Goal: Task Accomplishment & Management: Use online tool/utility

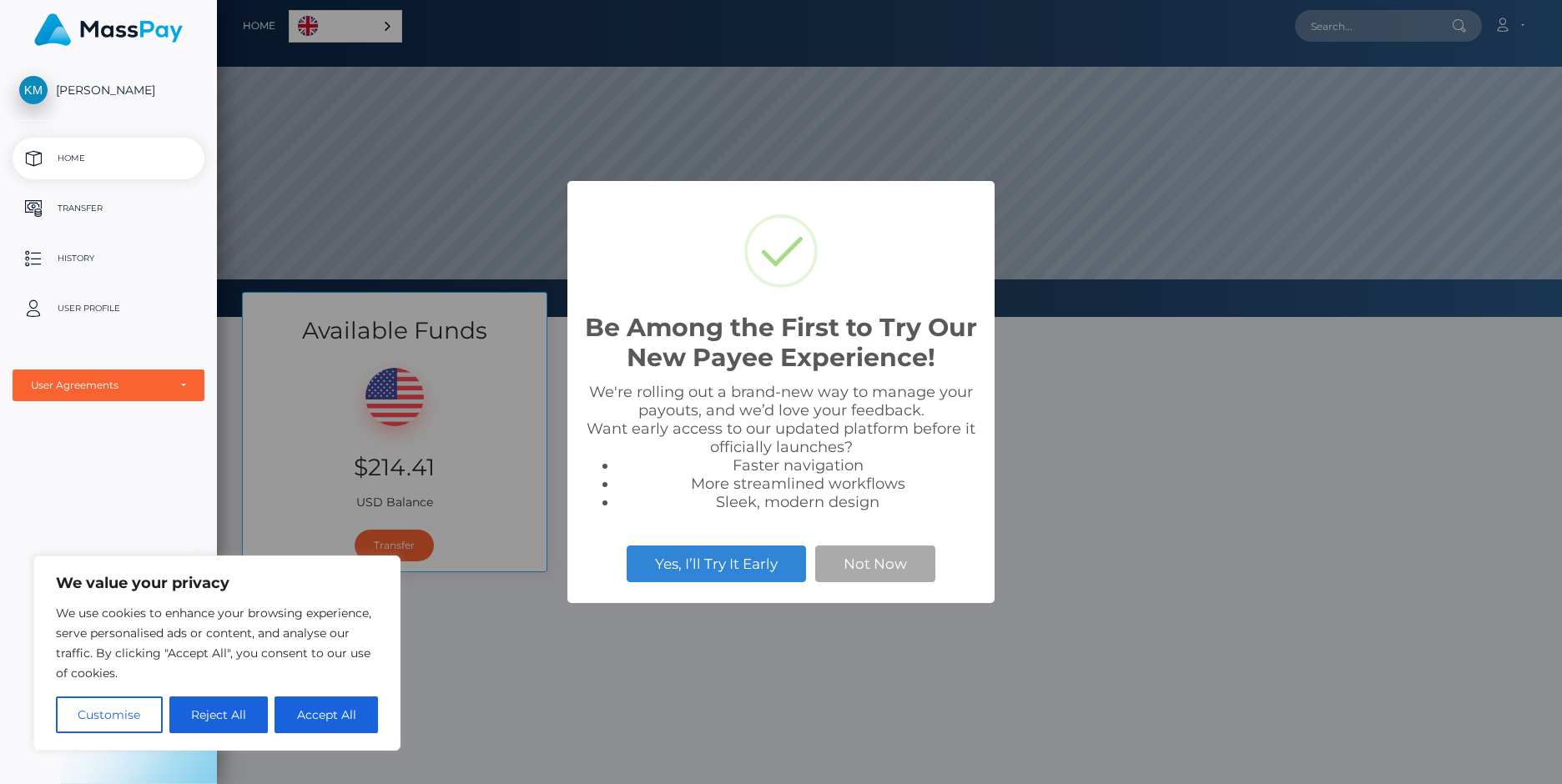
scroll to position [317, 1345]
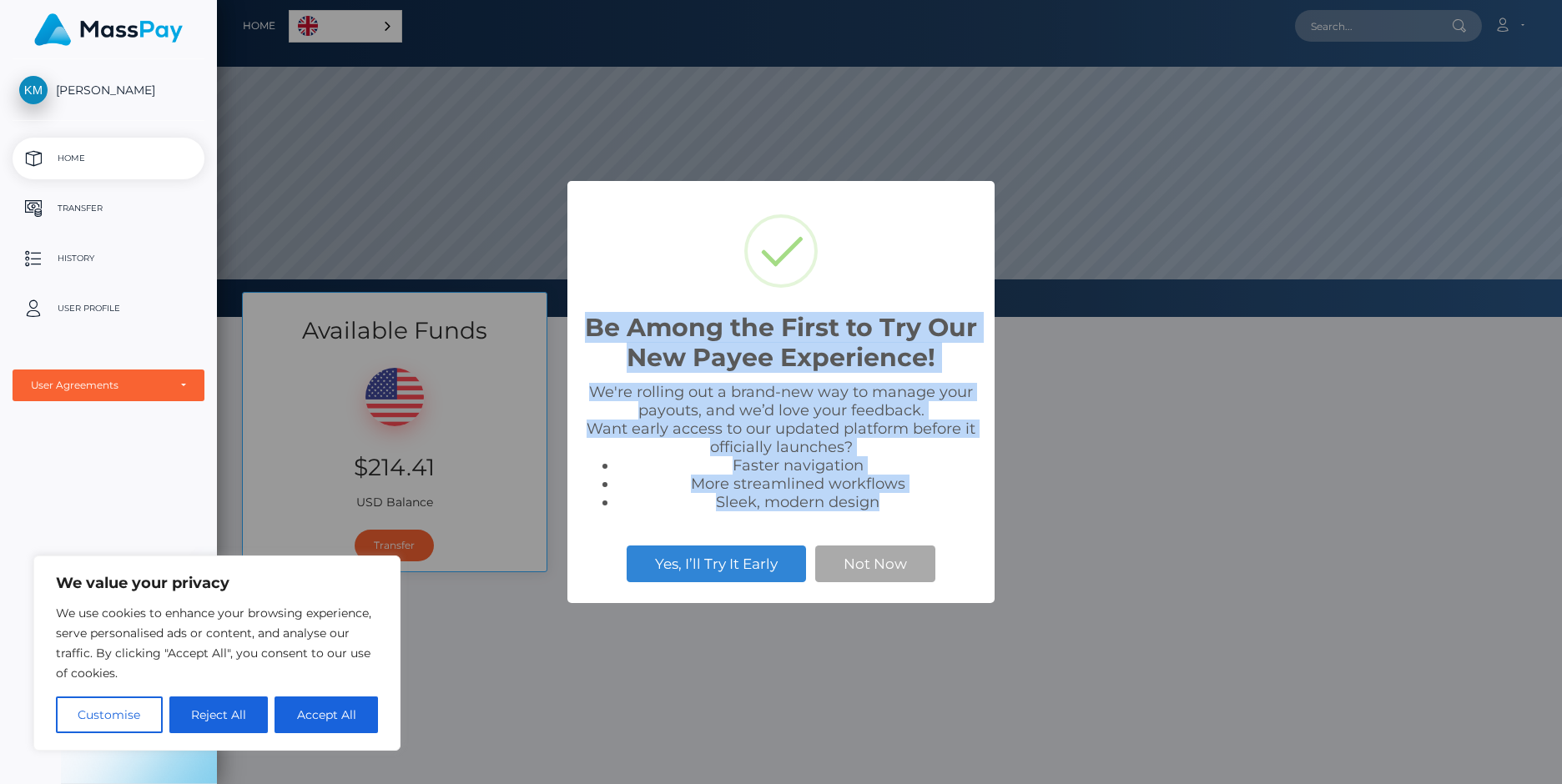
drag, startPoint x: 628, startPoint y: 337, endPoint x: 923, endPoint y: 508, distance: 341.0
click at [923, 508] on div "Be Among the First to Try Our New Payee Experience! × We're rolling out a brand…" at bounding box center [780, 392] width 427 height 423
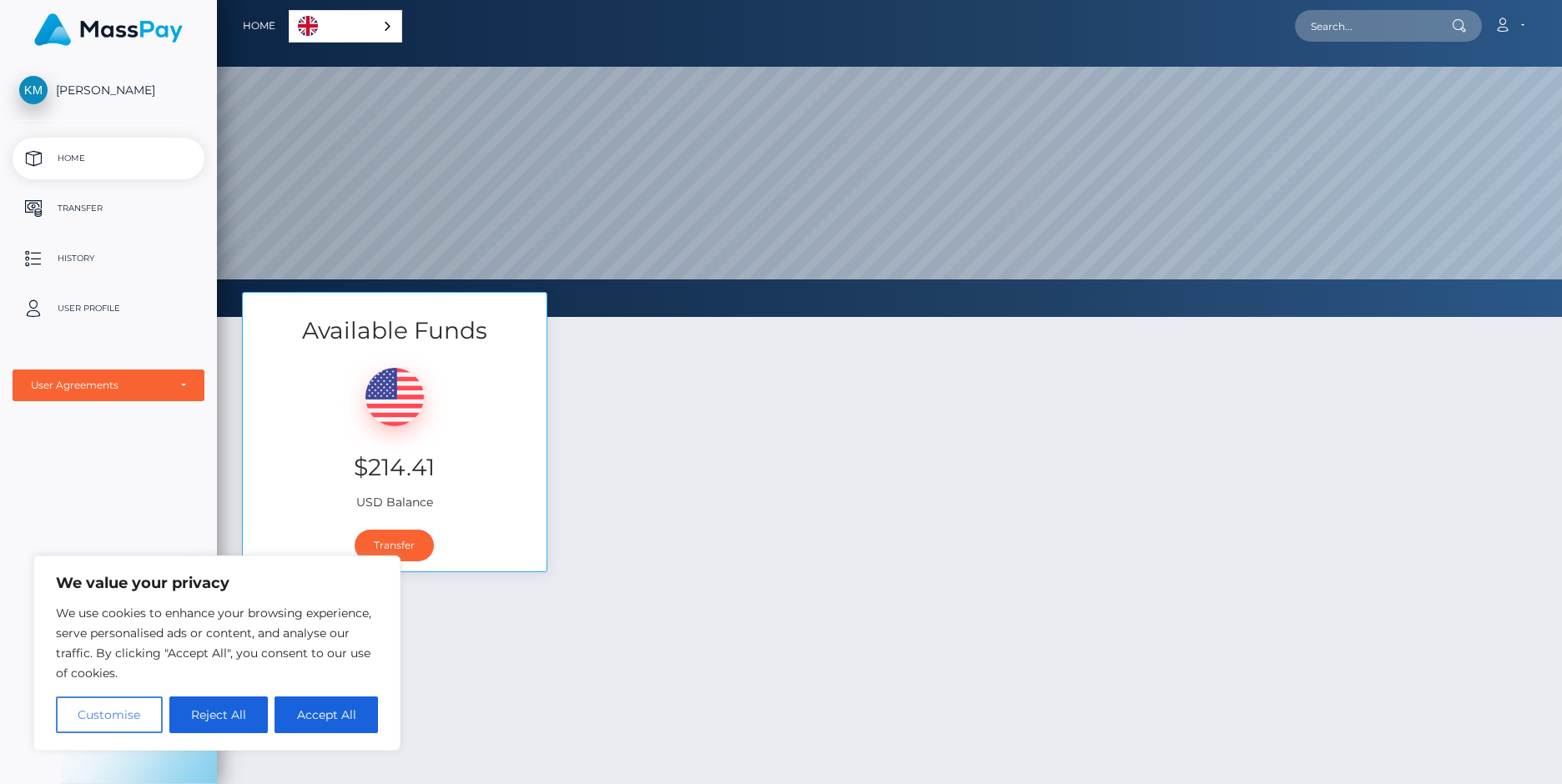
click at [106, 712] on button "Customise" at bounding box center [109, 714] width 107 height 37
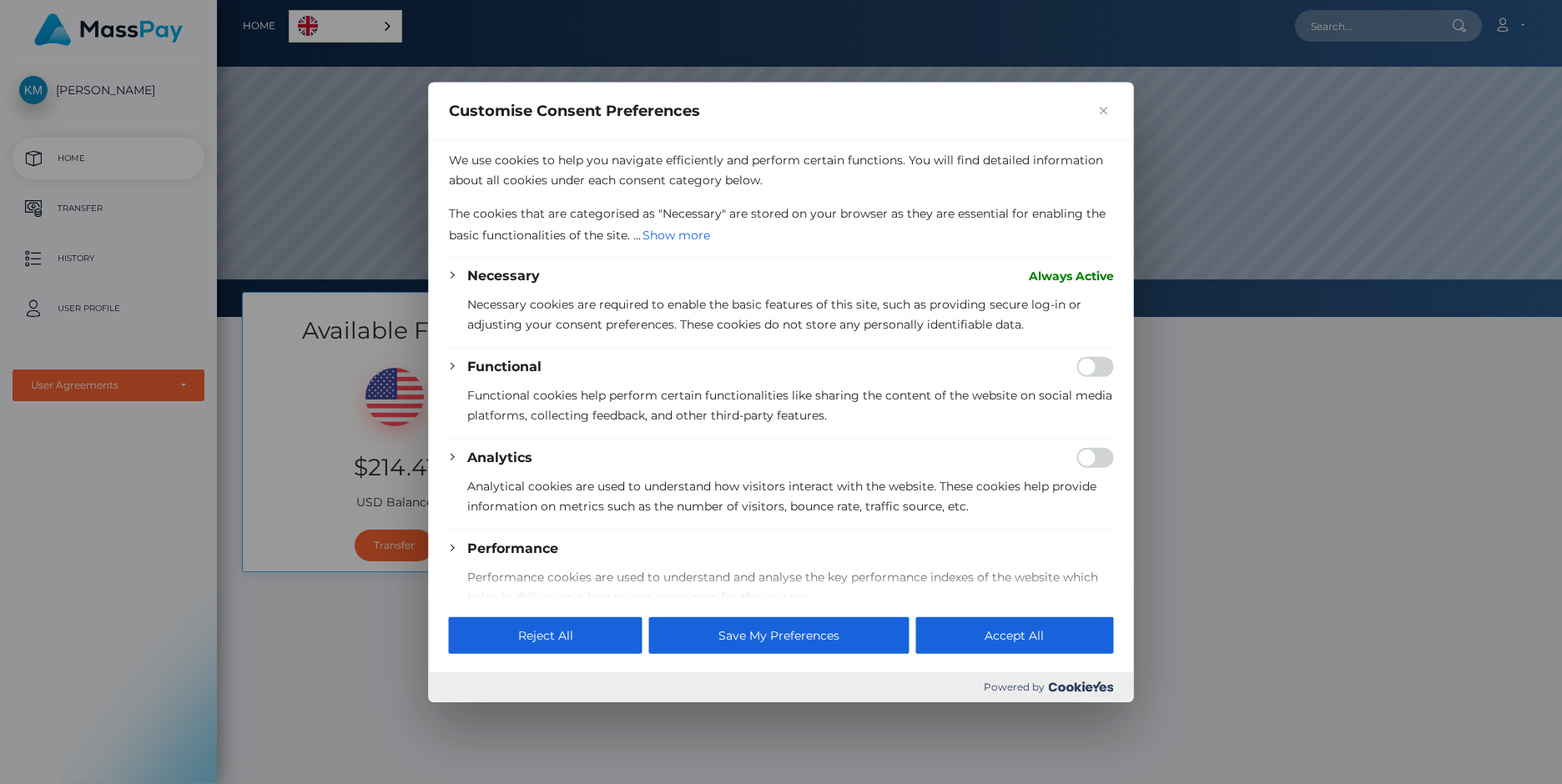
click at [1102, 112] on img "Close" at bounding box center [1104, 111] width 9 height 9
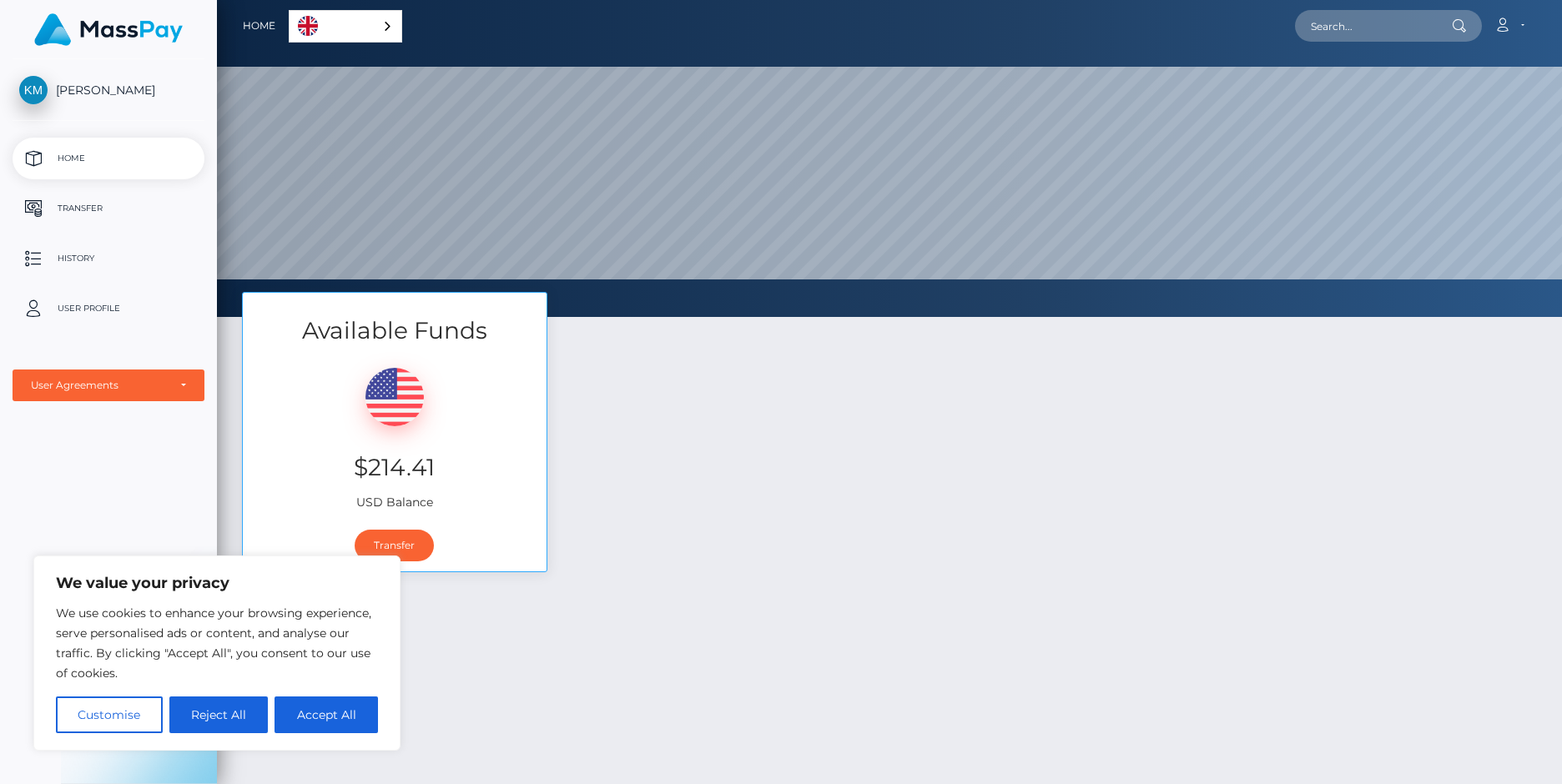
click at [733, 470] on div "Available Funds $214.41 USD Balance Transfer" at bounding box center [889, 439] width 1320 height 297
click at [402, 539] on link "Transfer" at bounding box center [394, 545] width 80 height 32
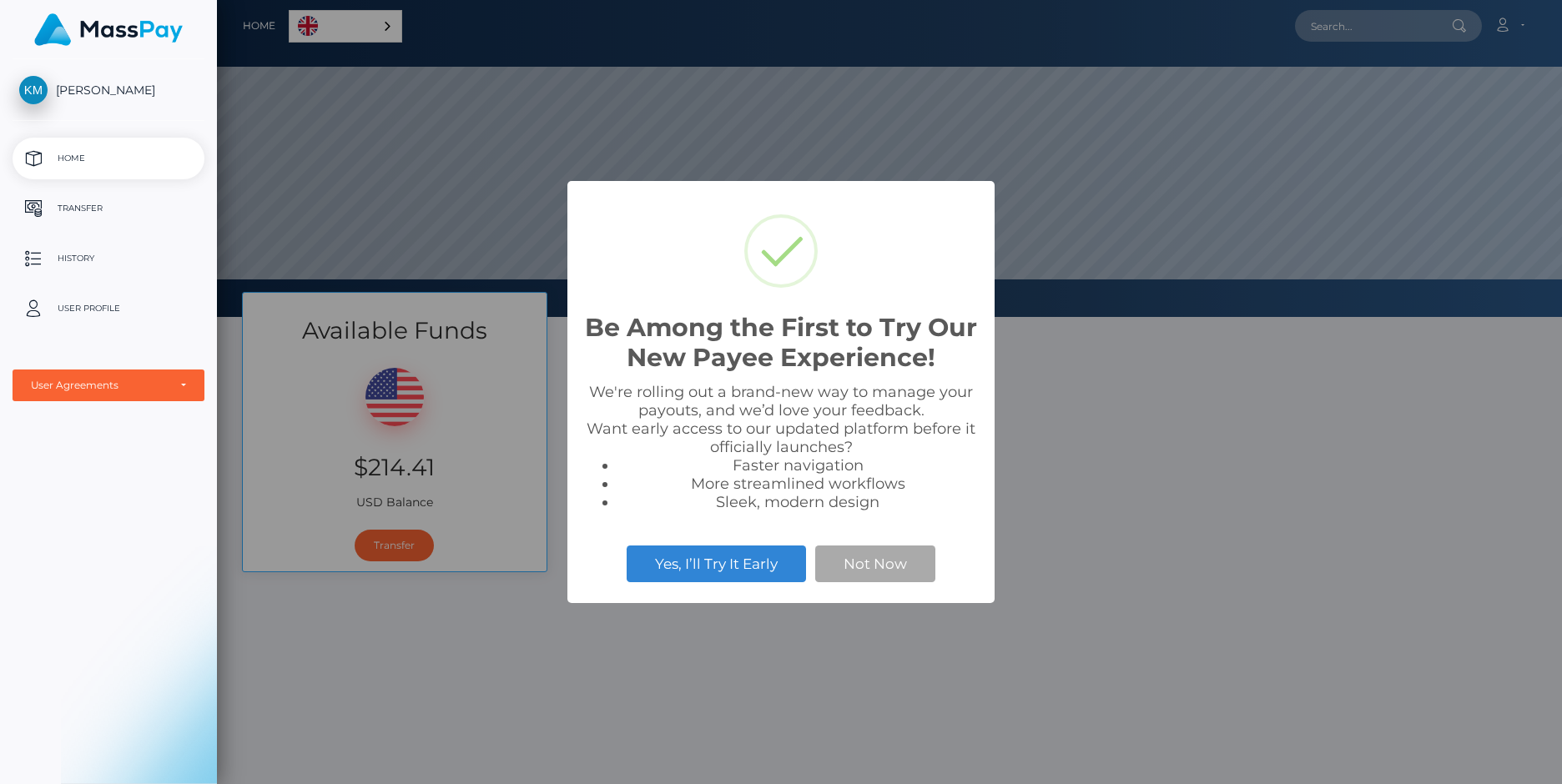
scroll to position [317, 1345]
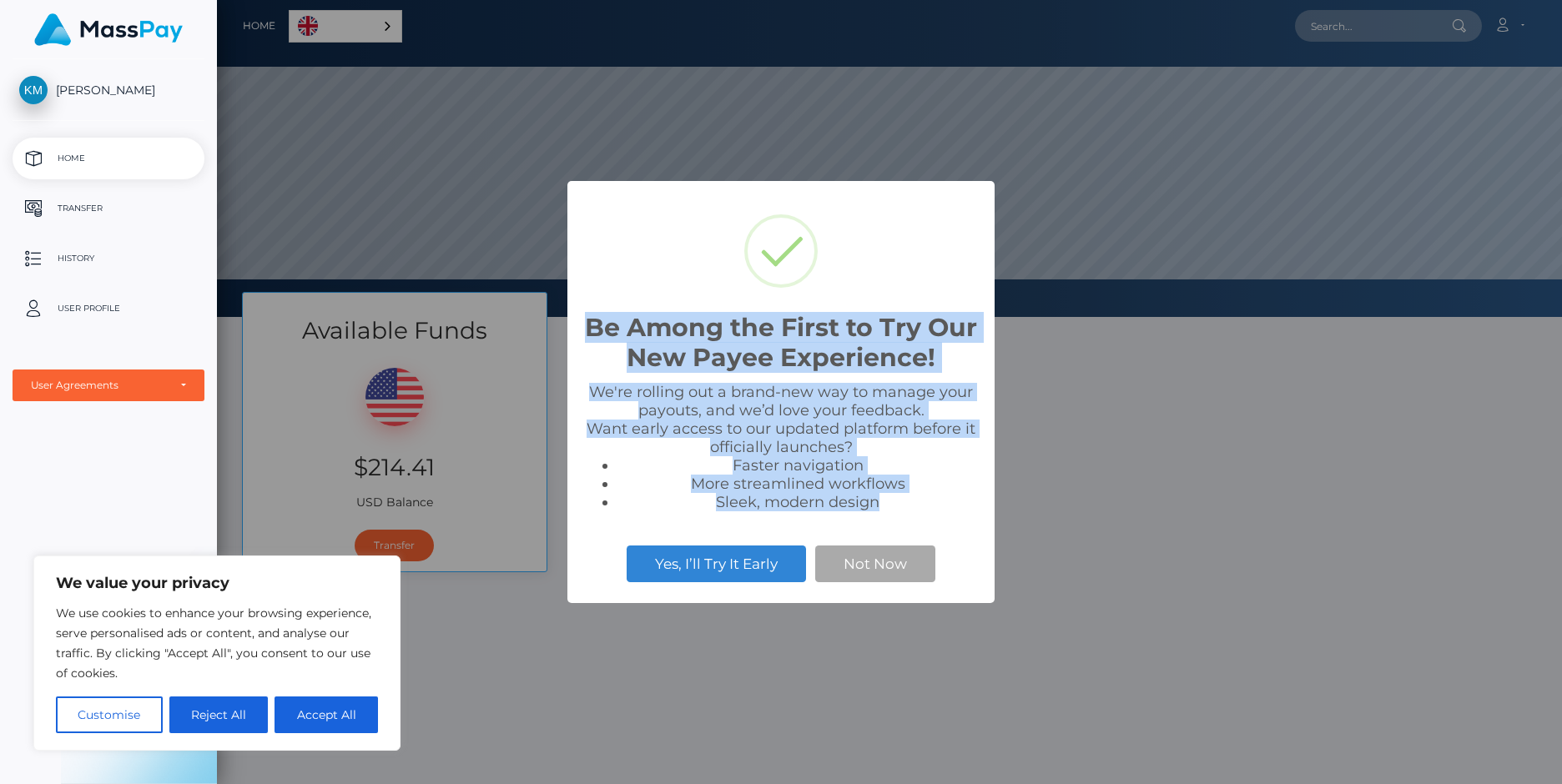
drag, startPoint x: 889, startPoint y: 508, endPoint x: 565, endPoint y: 327, distance: 371.1
click at [565, 327] on div "Be Among the First to Try Our New Payee Experience! × We're rolling out a brand…" at bounding box center [781, 392] width 1562 height 784
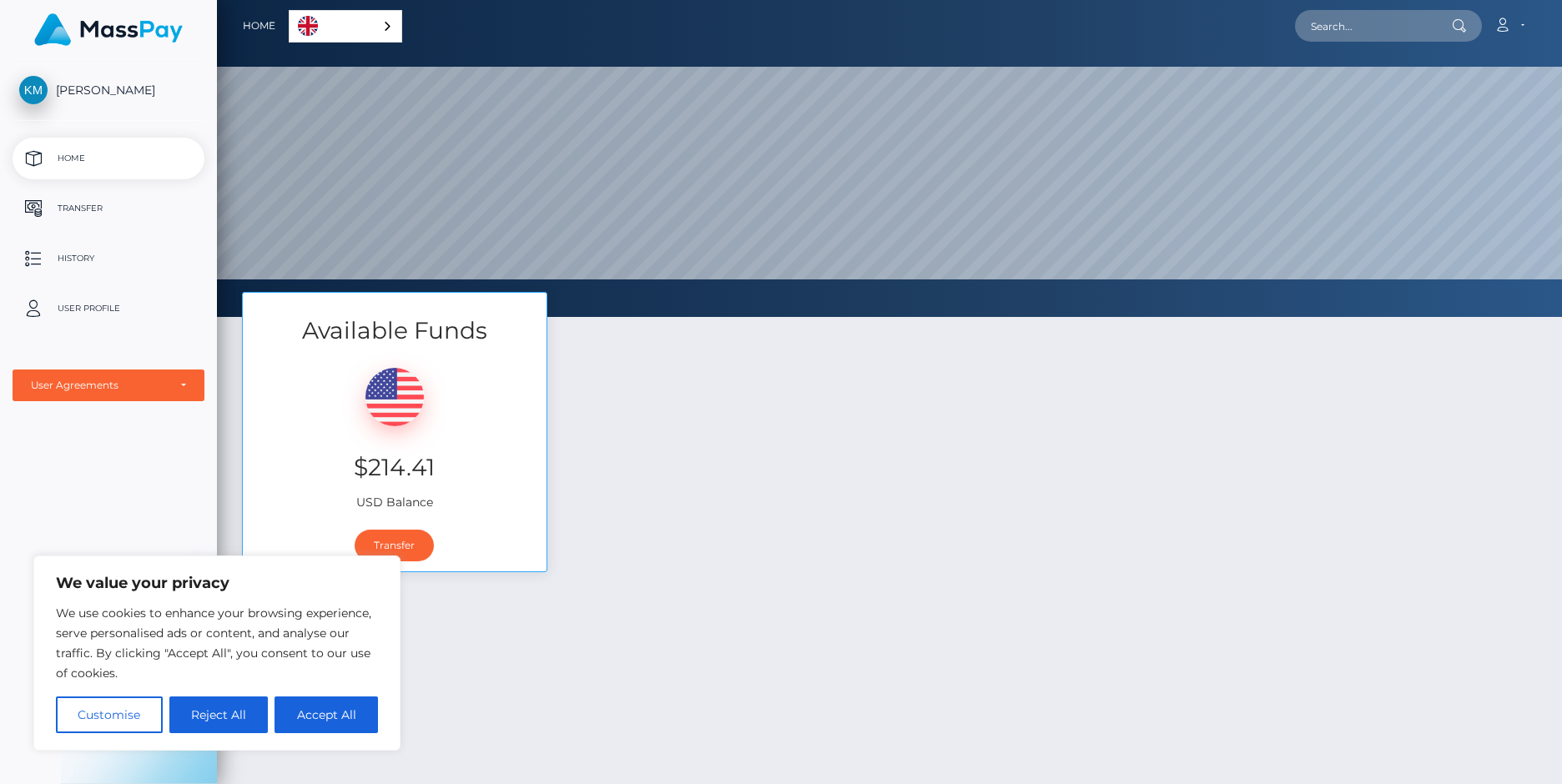
click at [700, 522] on div "Available Funds $214.41 USD Balance Transfer" at bounding box center [889, 439] width 1320 height 297
click at [588, 499] on div "Available Funds $214.41 USD Balance Transfer" at bounding box center [889, 439] width 1320 height 297
click at [323, 717] on button "Accept All" at bounding box center [326, 714] width 104 height 37
checkbox input "true"
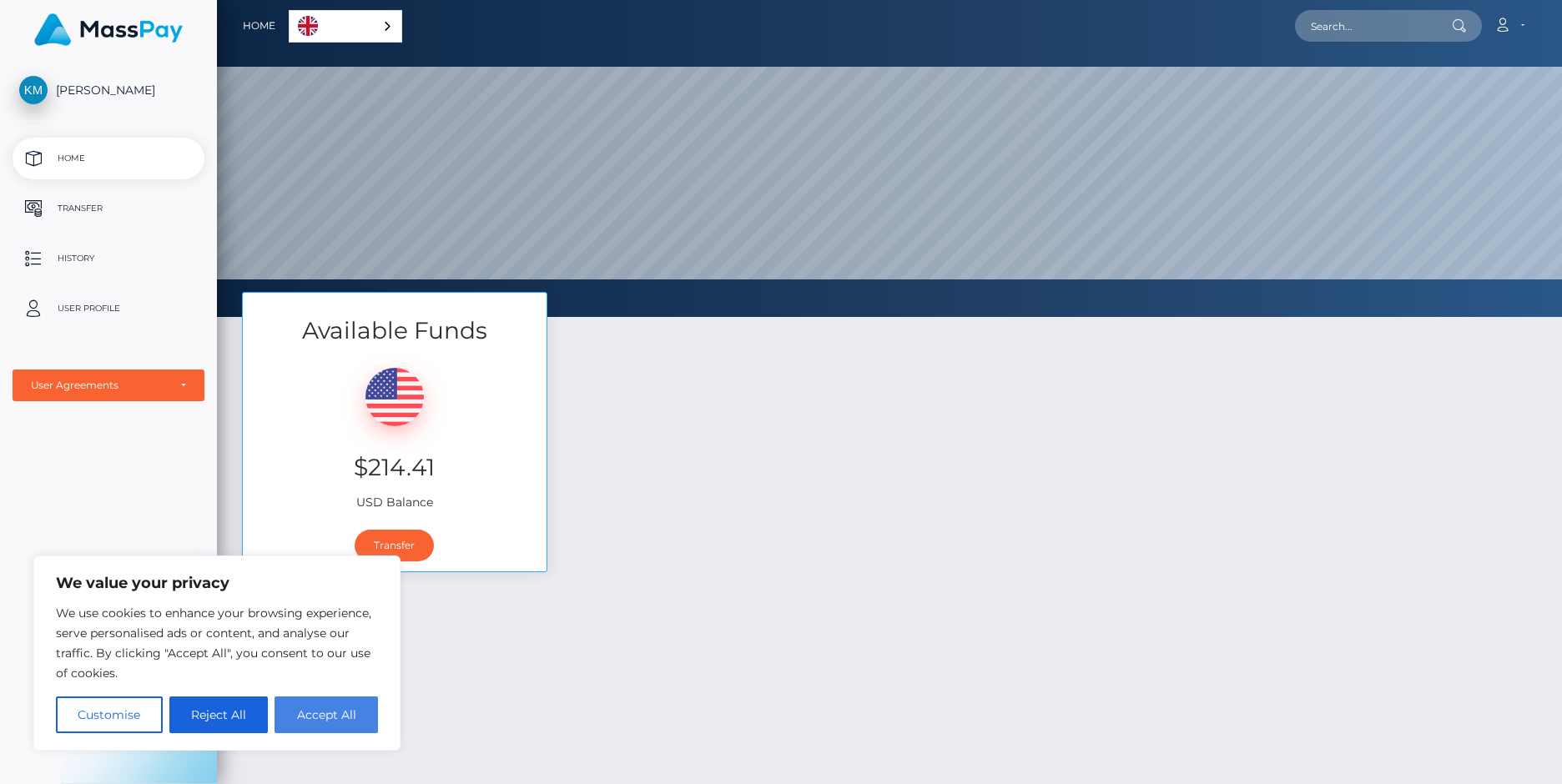
checkbox input "true"
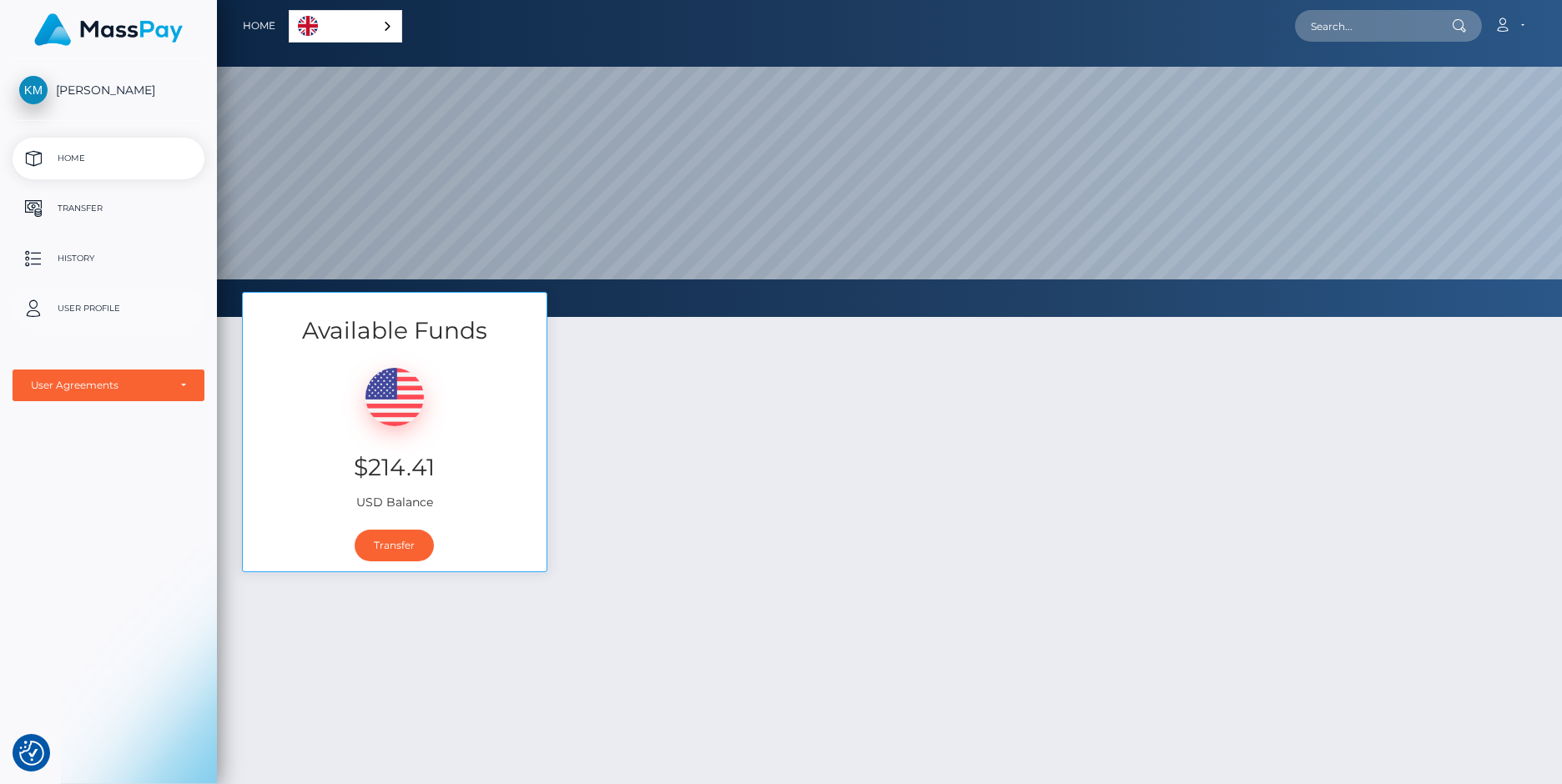
click at [87, 310] on p "User Profile" at bounding box center [108, 308] width 179 height 25
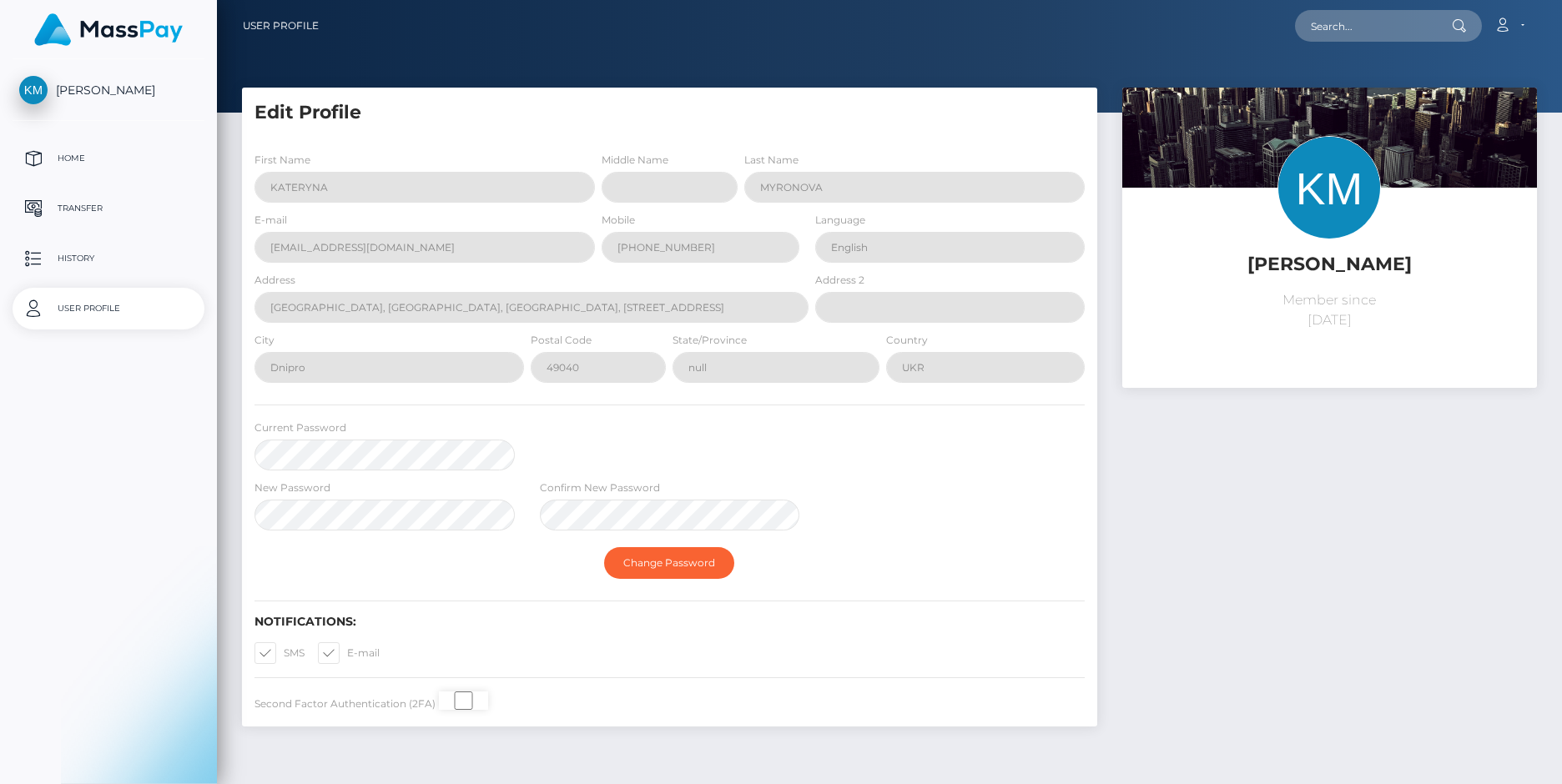
select select
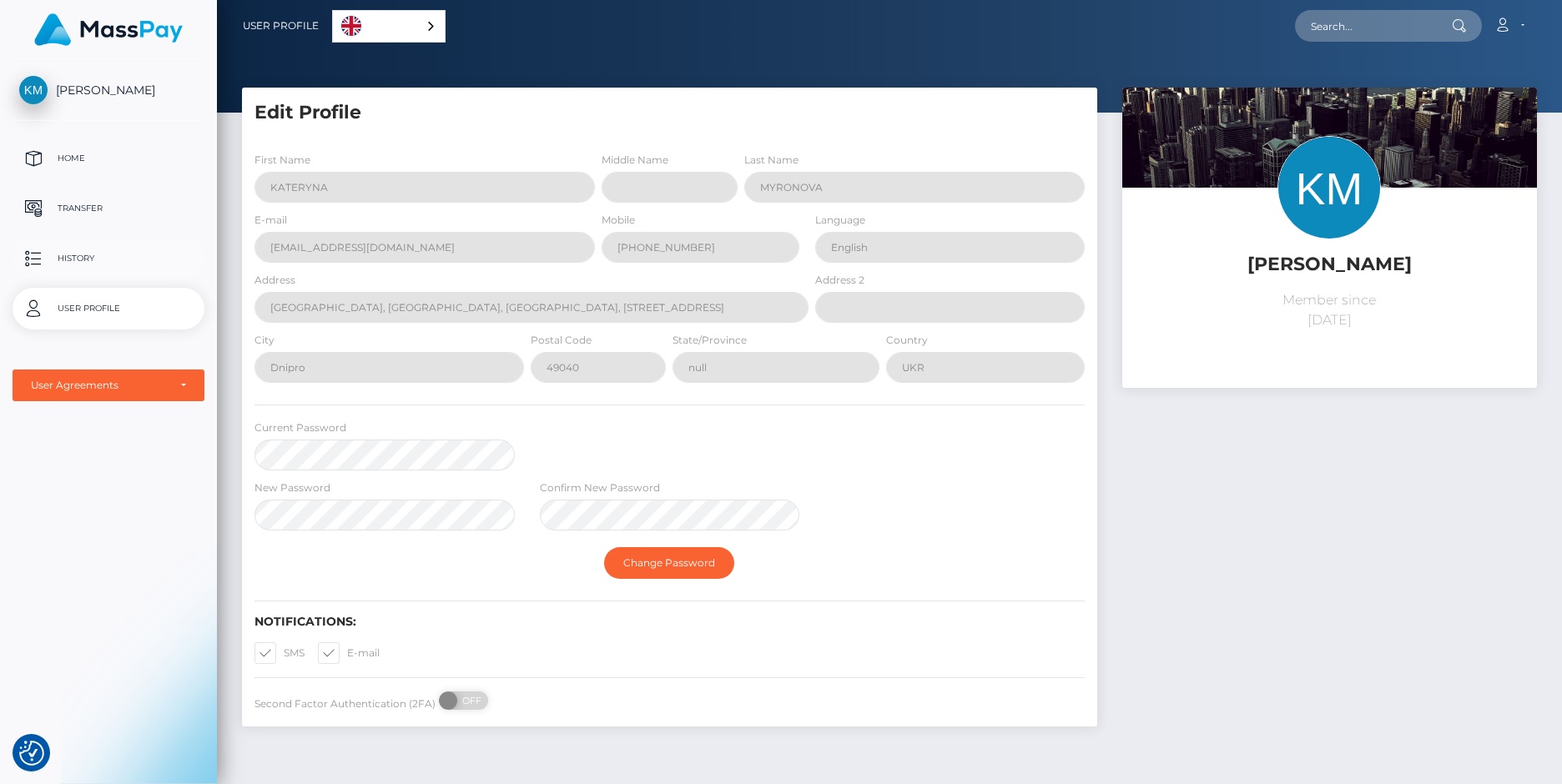
click at [77, 253] on p "History" at bounding box center [108, 258] width 179 height 25
click at [85, 200] on p "Transfer" at bounding box center [108, 208] width 179 height 25
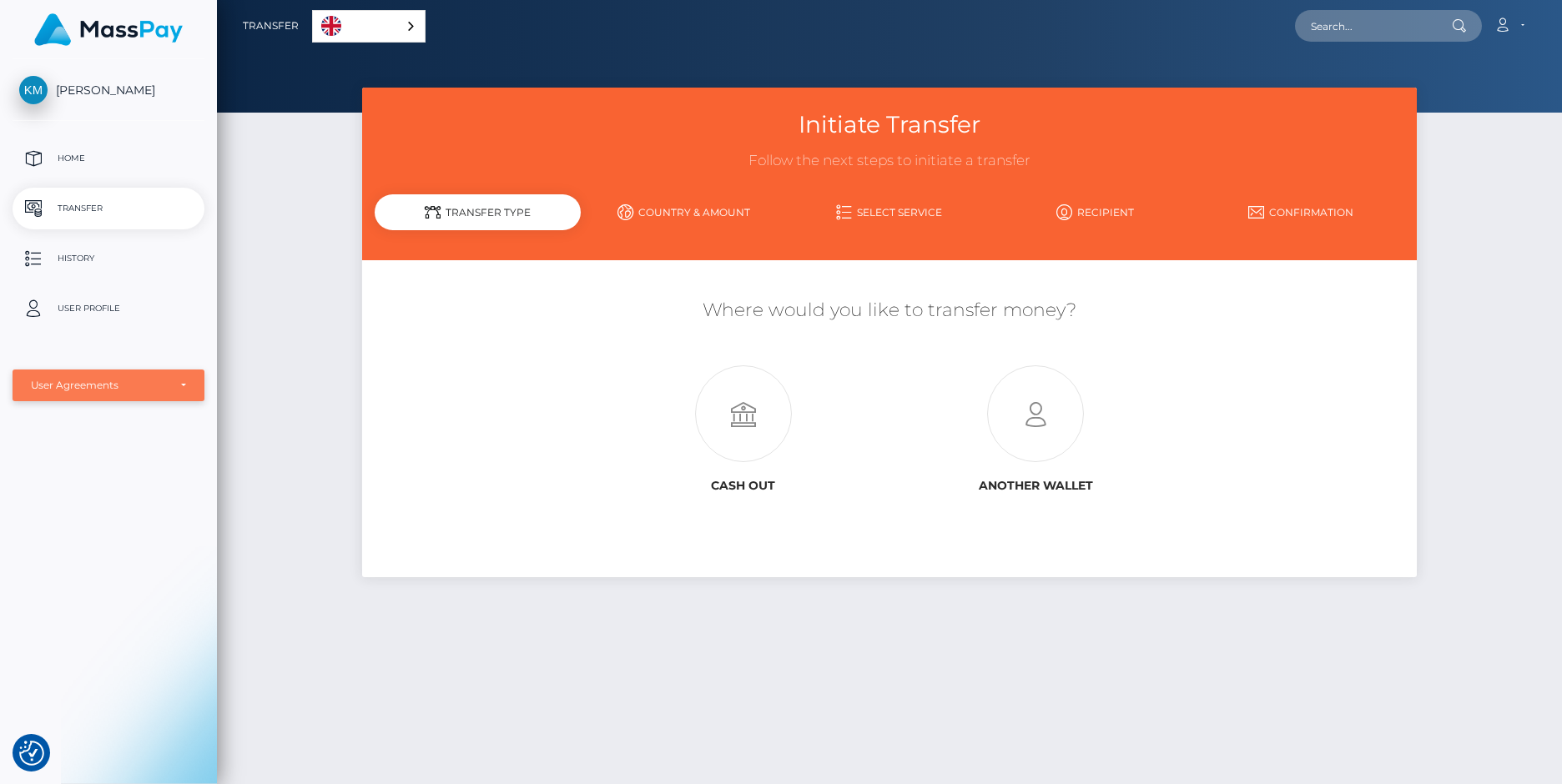
click at [145, 386] on div "User Agreements" at bounding box center [99, 386] width 137 height 14
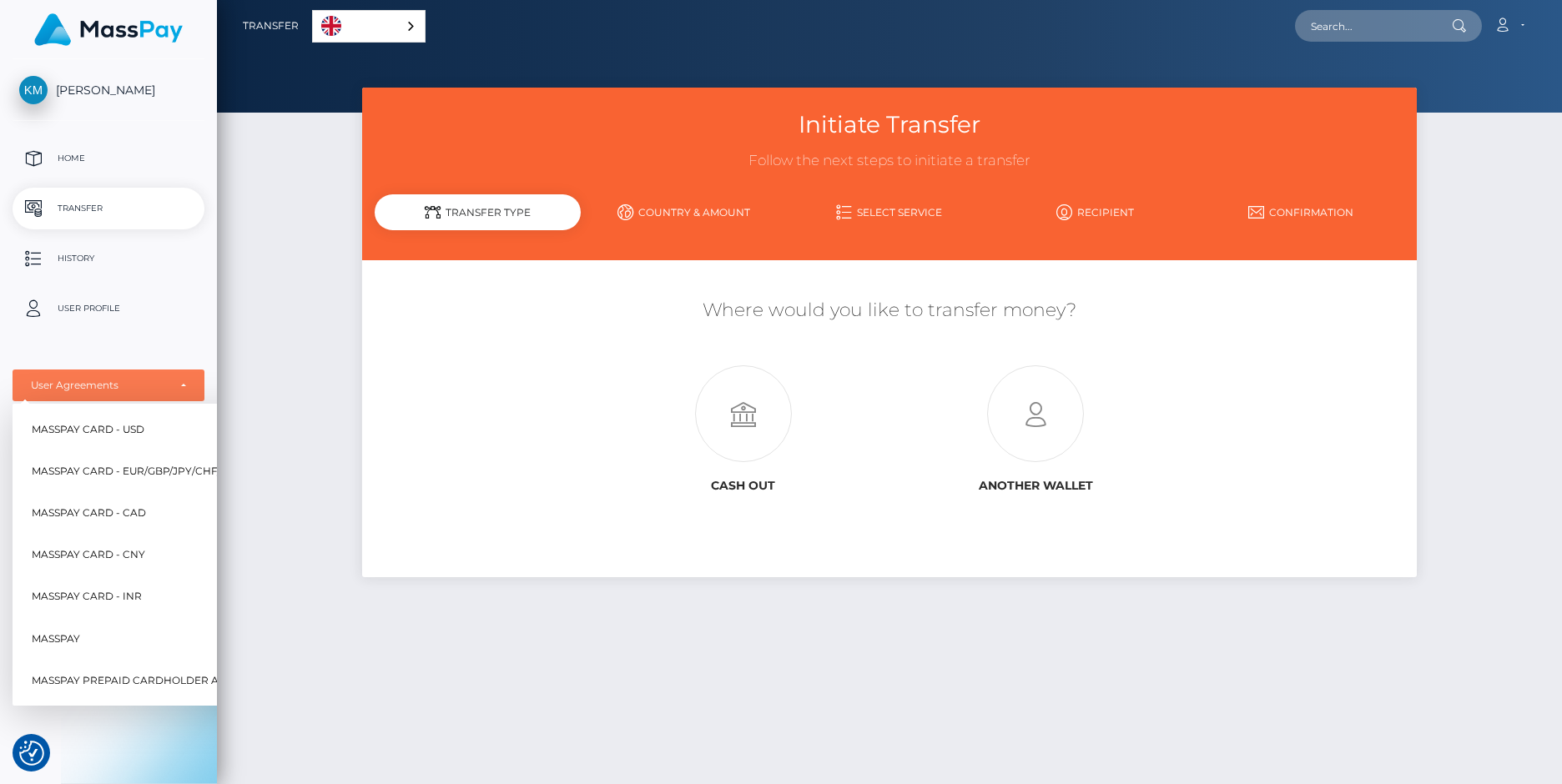
click at [1524, 335] on div "Initiate Transfer Follow the next steps to initiate a transfer Transfer Type Co…" at bounding box center [890, 427] width 1345 height 681
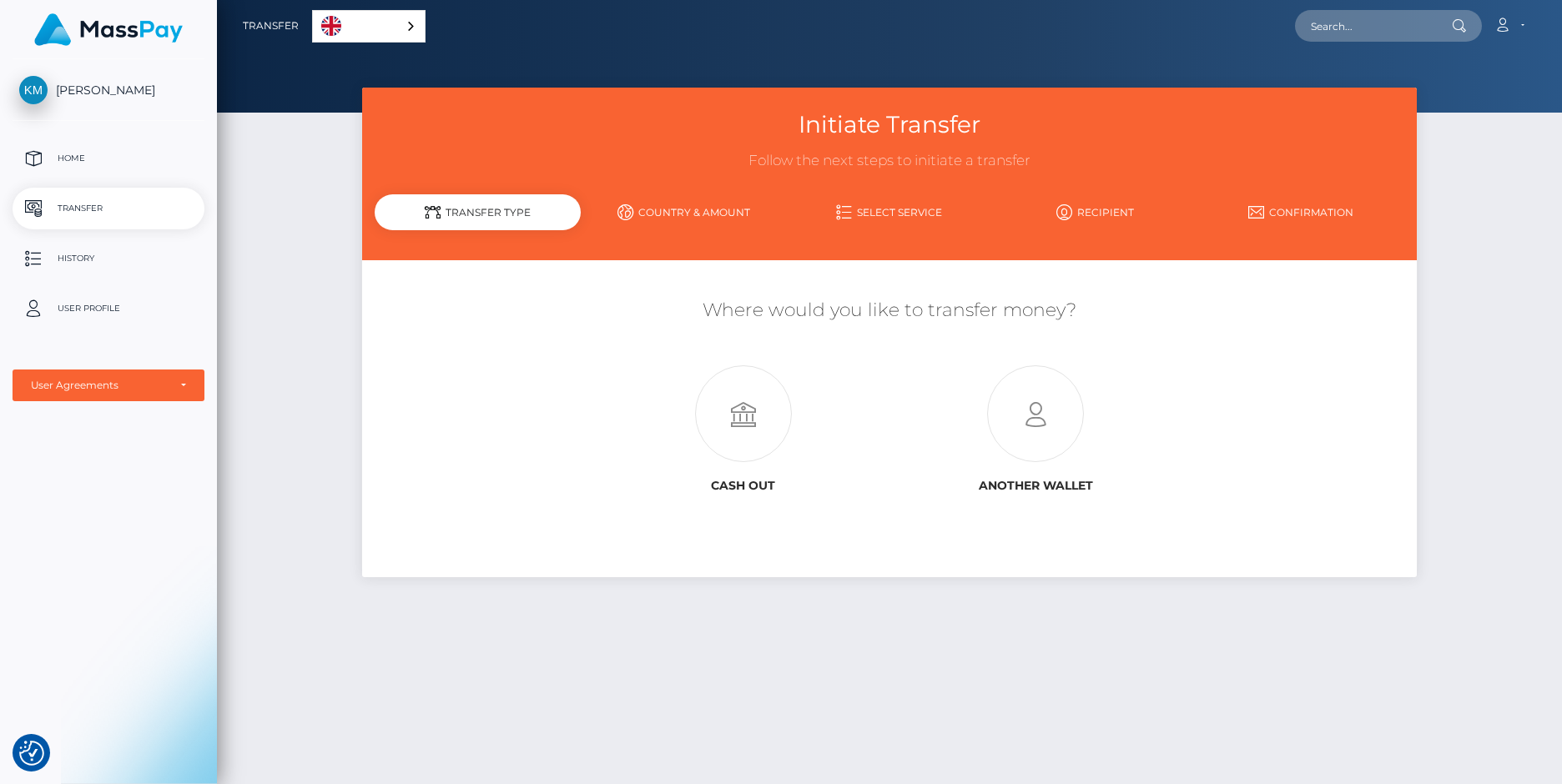
click at [102, 91] on span "[PERSON_NAME]" at bounding box center [109, 91] width 192 height 15
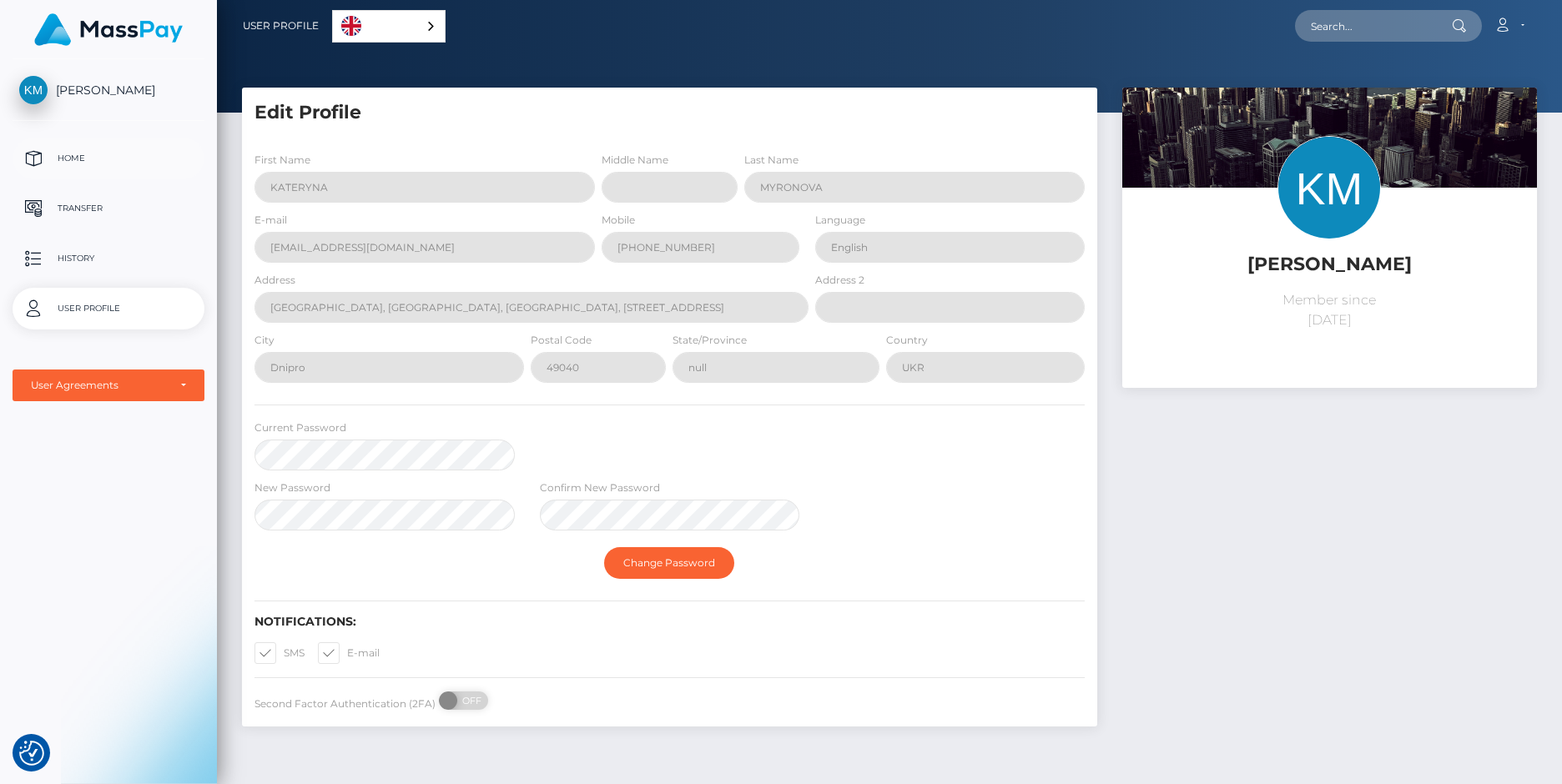
click at [67, 159] on p "Home" at bounding box center [108, 158] width 179 height 25
click at [71, 156] on p "Home" at bounding box center [108, 158] width 179 height 25
click at [52, 161] on p "Home" at bounding box center [108, 158] width 179 height 25
click at [62, 209] on p "Transfer" at bounding box center [108, 208] width 179 height 25
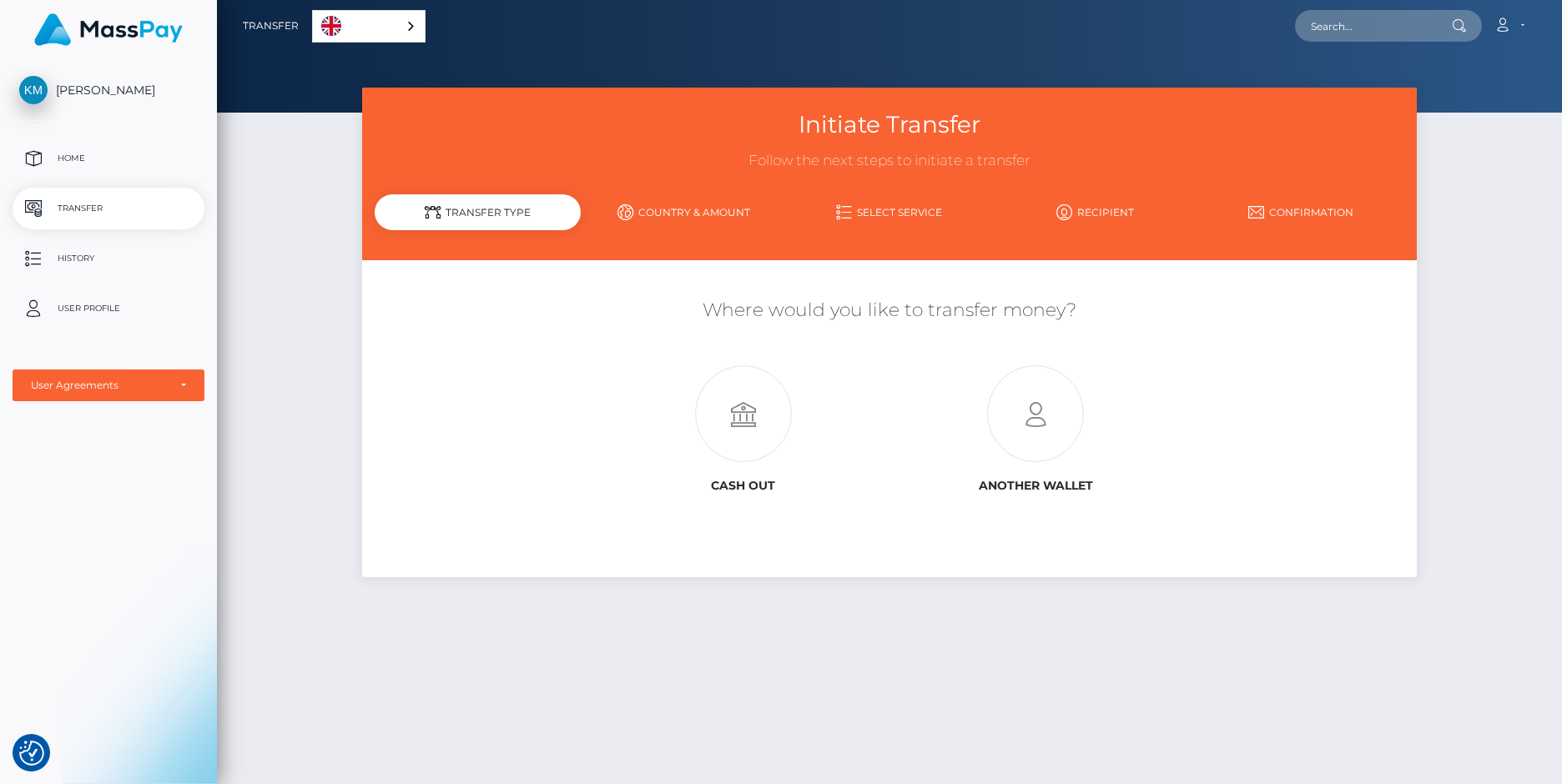
drag, startPoint x: 789, startPoint y: 121, endPoint x: 1201, endPoint y: 498, distance: 558.5
click at [1201, 498] on form "Initiate Transfer Follow the next steps to initiate a transfer Transfer Type Co…" at bounding box center [889, 332] width 1054 height 490
click at [1437, 412] on div "Initiate Transfer Follow the next steps to initiate a transfer Transfer Type Co…" at bounding box center [890, 427] width 1345 height 681
click at [773, 439] on icon at bounding box center [743, 414] width 293 height 97
click at [1028, 433] on icon at bounding box center [1036, 414] width 293 height 97
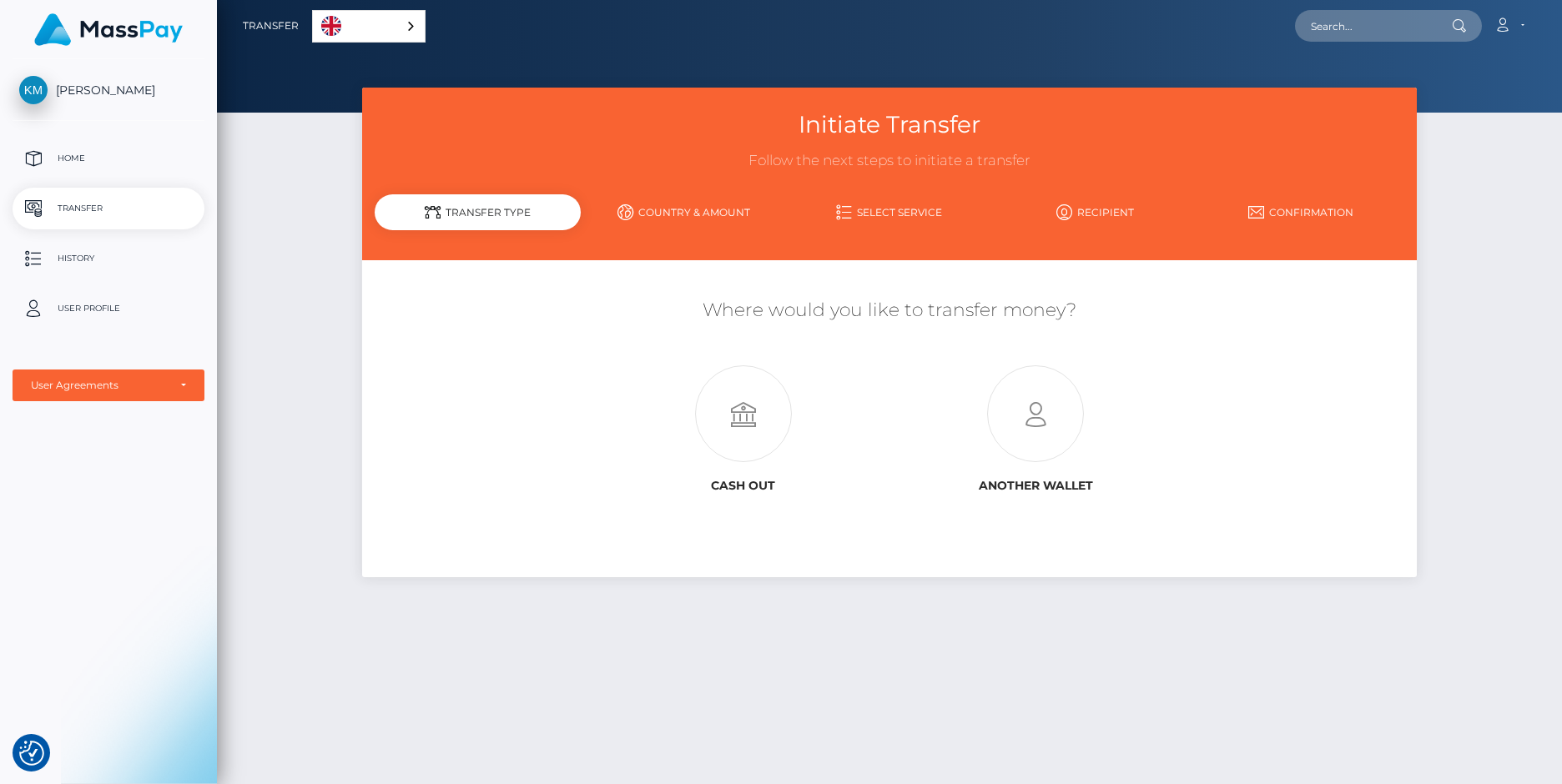
click at [1508, 168] on div "Initiate Transfer Follow the next steps to initiate a transfer Transfer Type Co…" at bounding box center [890, 427] width 1345 height 681
click at [393, 21] on link "English" at bounding box center [369, 27] width 112 height 31
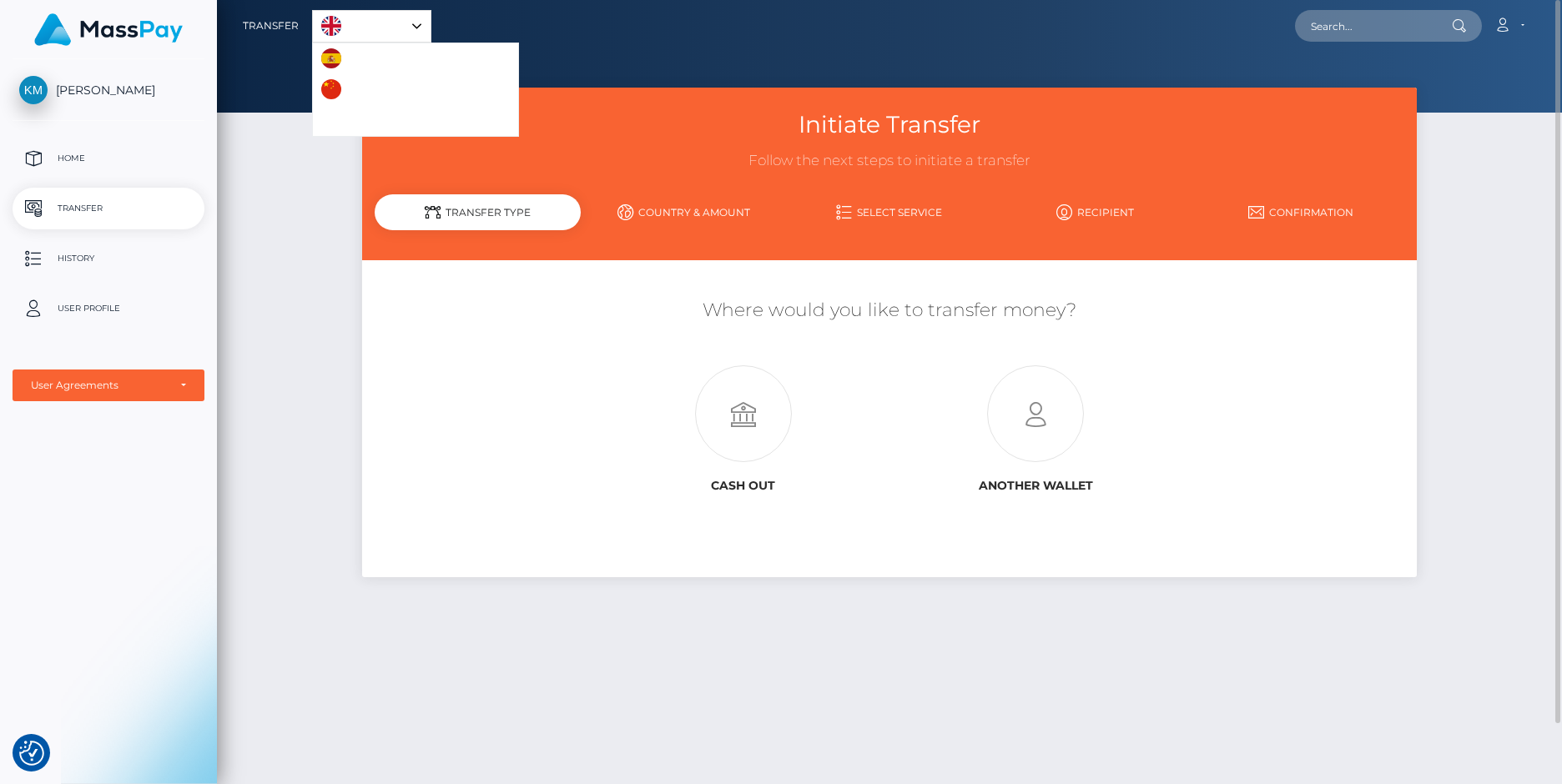
click at [279, 255] on div "Initiate Transfer Follow the next steps to initiate a transfer Transfer Type Co…" at bounding box center [890, 427] width 1345 height 681
click at [112, 32] on img at bounding box center [109, 30] width 149 height 32
